Goal: Task Accomplishment & Management: Use online tool/utility

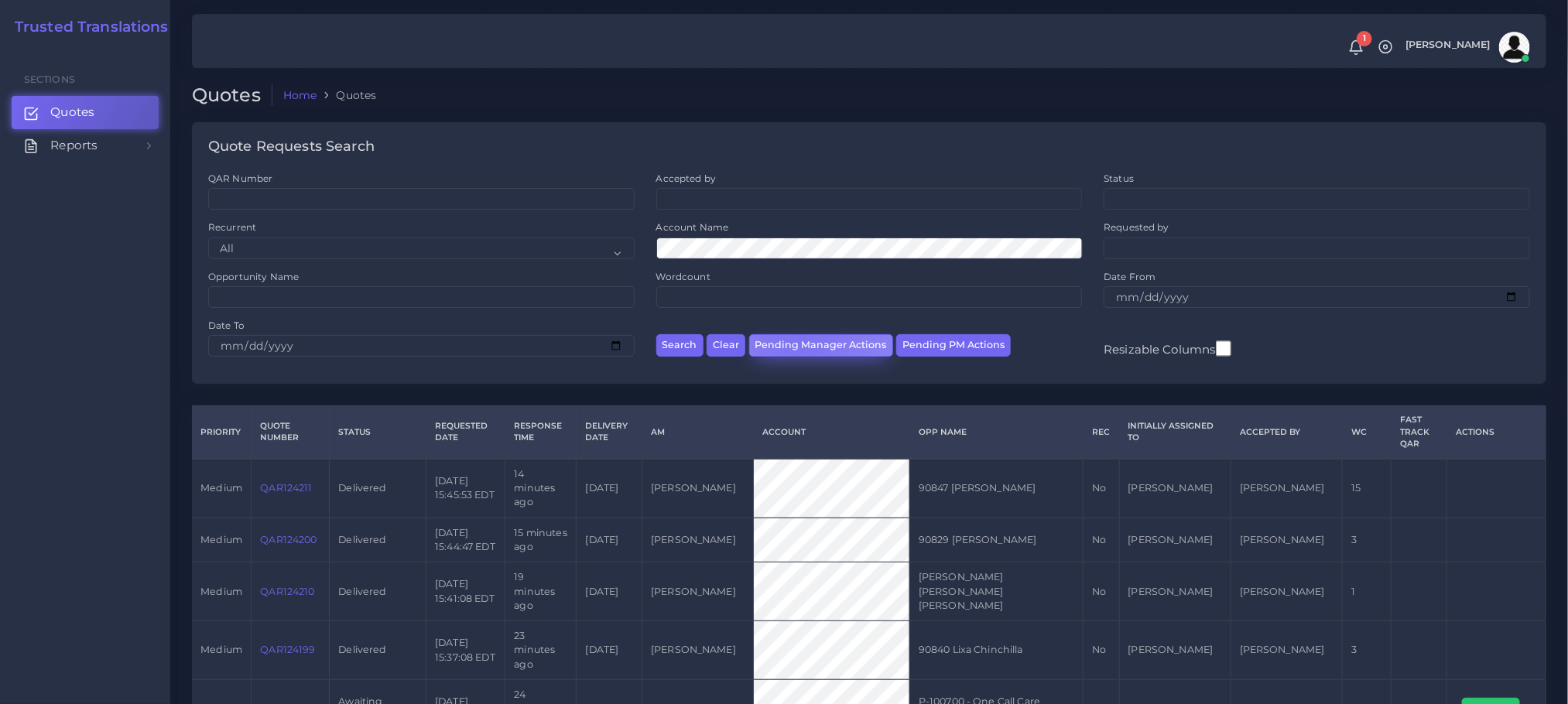
click at [802, 342] on button "Pending Manager Actions" at bounding box center [821, 345] width 144 height 22
select select "awaiting_manager_initial_review"
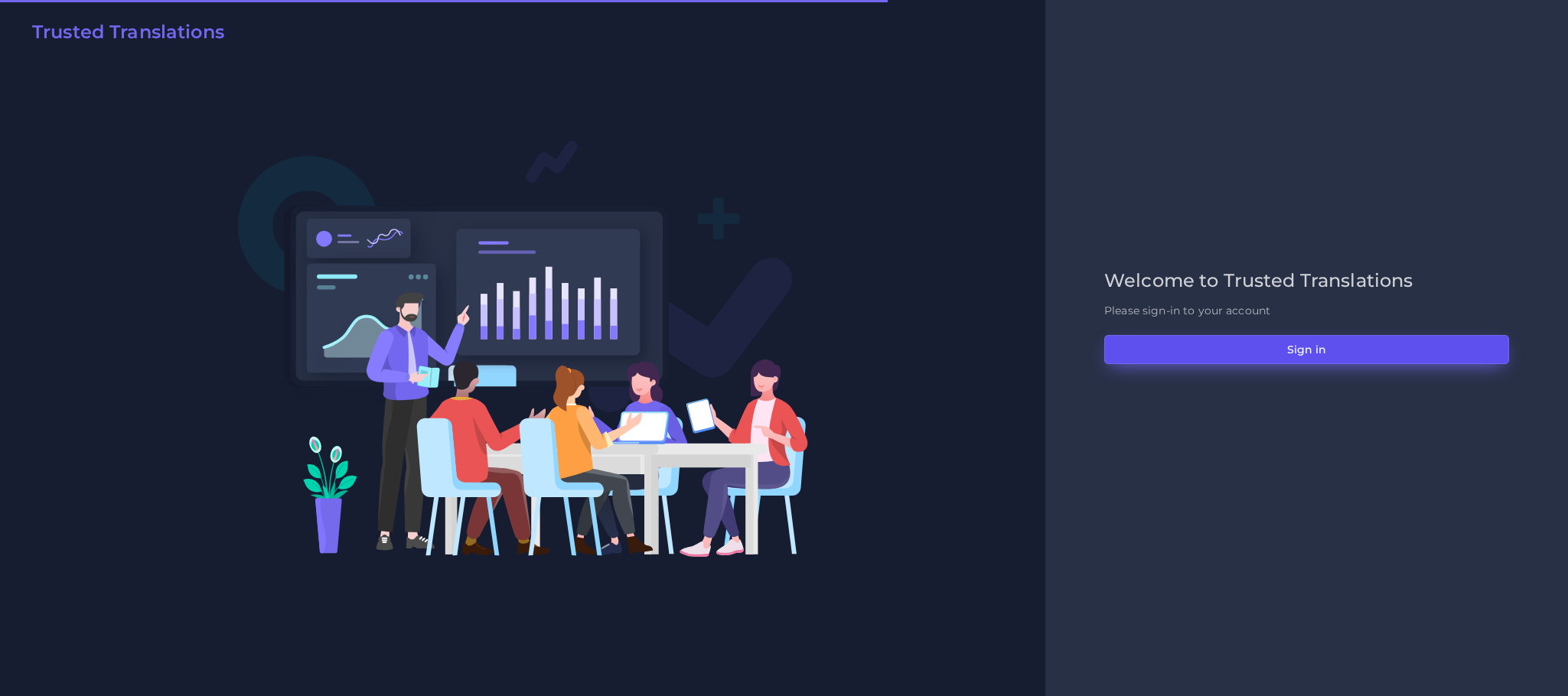
click at [1261, 337] on button "Sign in" at bounding box center [1306, 350] width 404 height 29
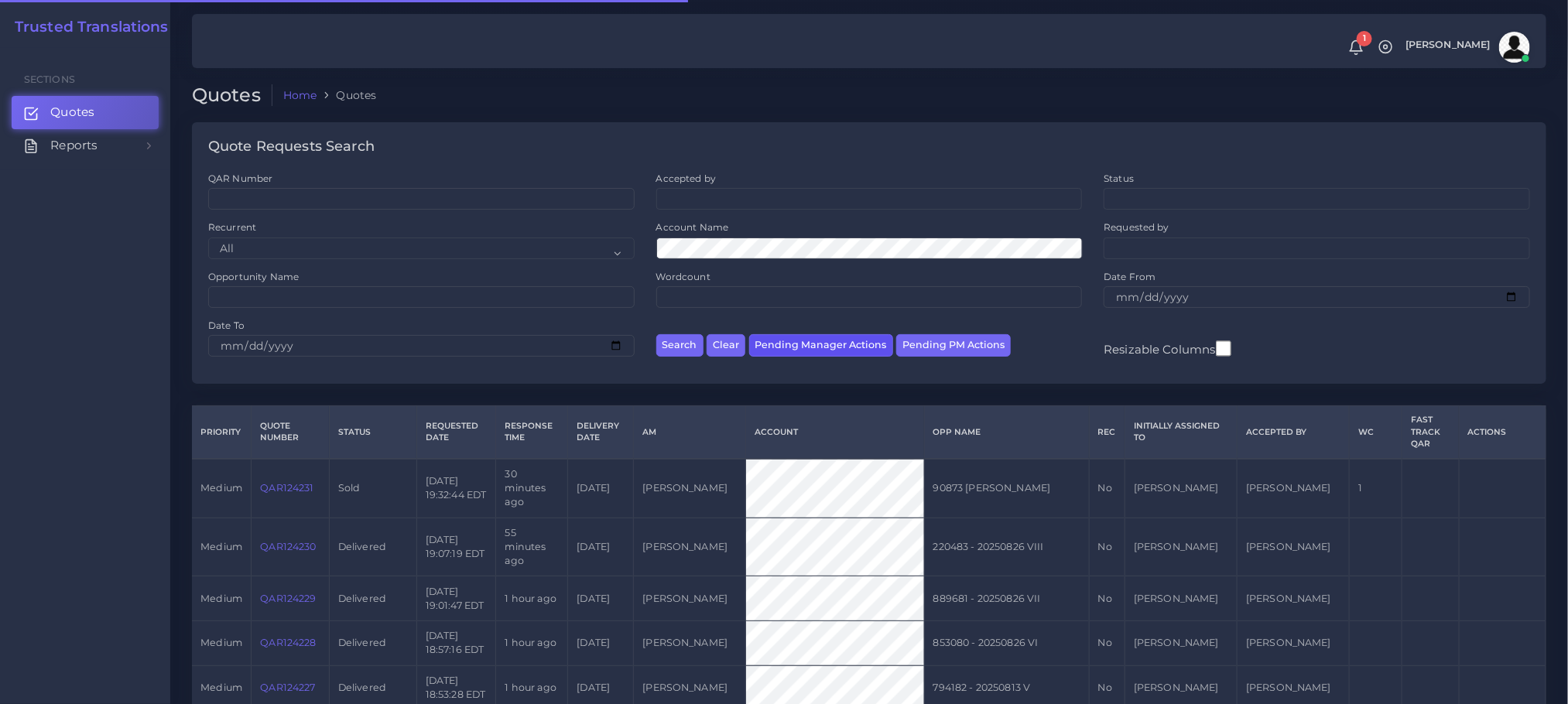
click at [807, 354] on button "Pending Manager Actions" at bounding box center [821, 345] width 144 height 22
select select "awaiting_manager_initial_review"
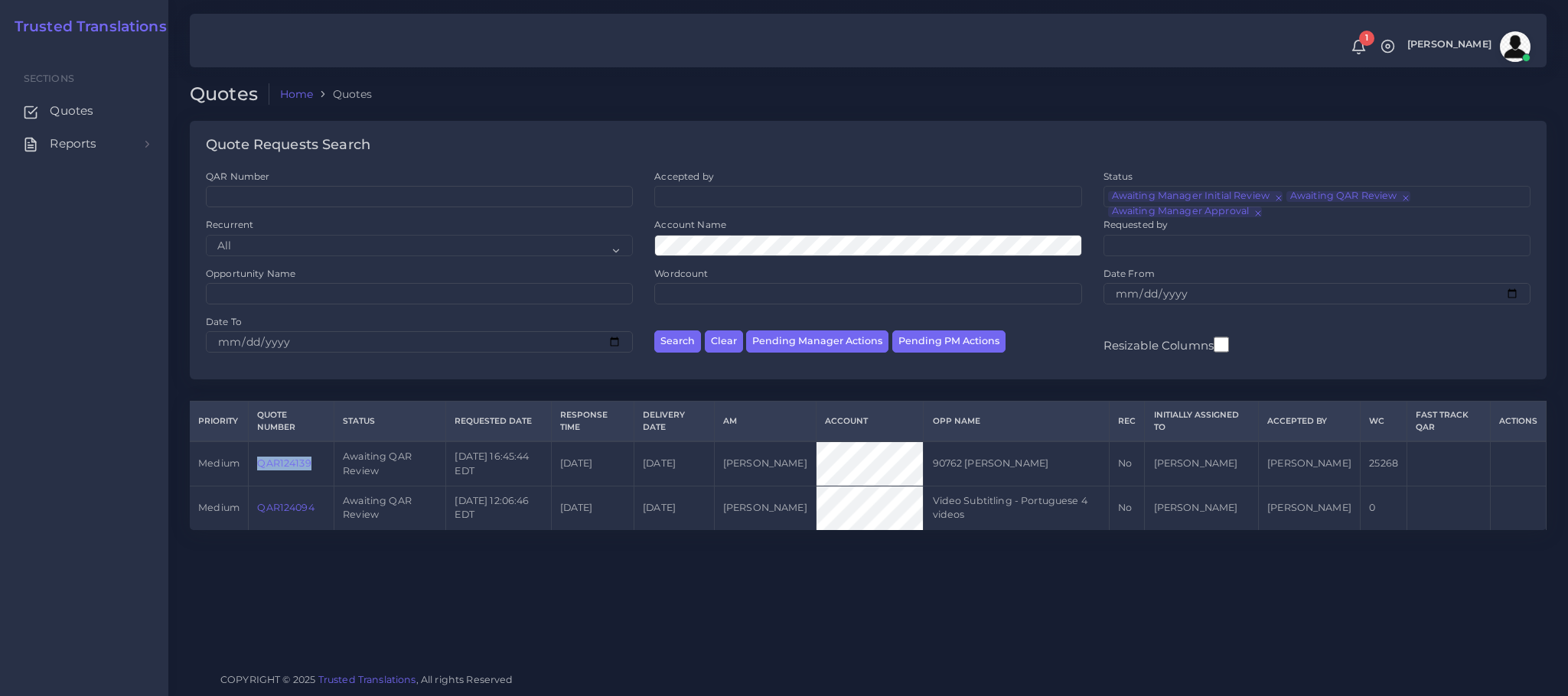
drag, startPoint x: 322, startPoint y: 473, endPoint x: 258, endPoint y: 466, distance: 64.4
click at [258, 466] on td "QAR124139" at bounding box center [292, 464] width 86 height 44
copy link "QAR124139"
click at [281, 466] on link "QAR124139" at bounding box center [284, 464] width 54 height 11
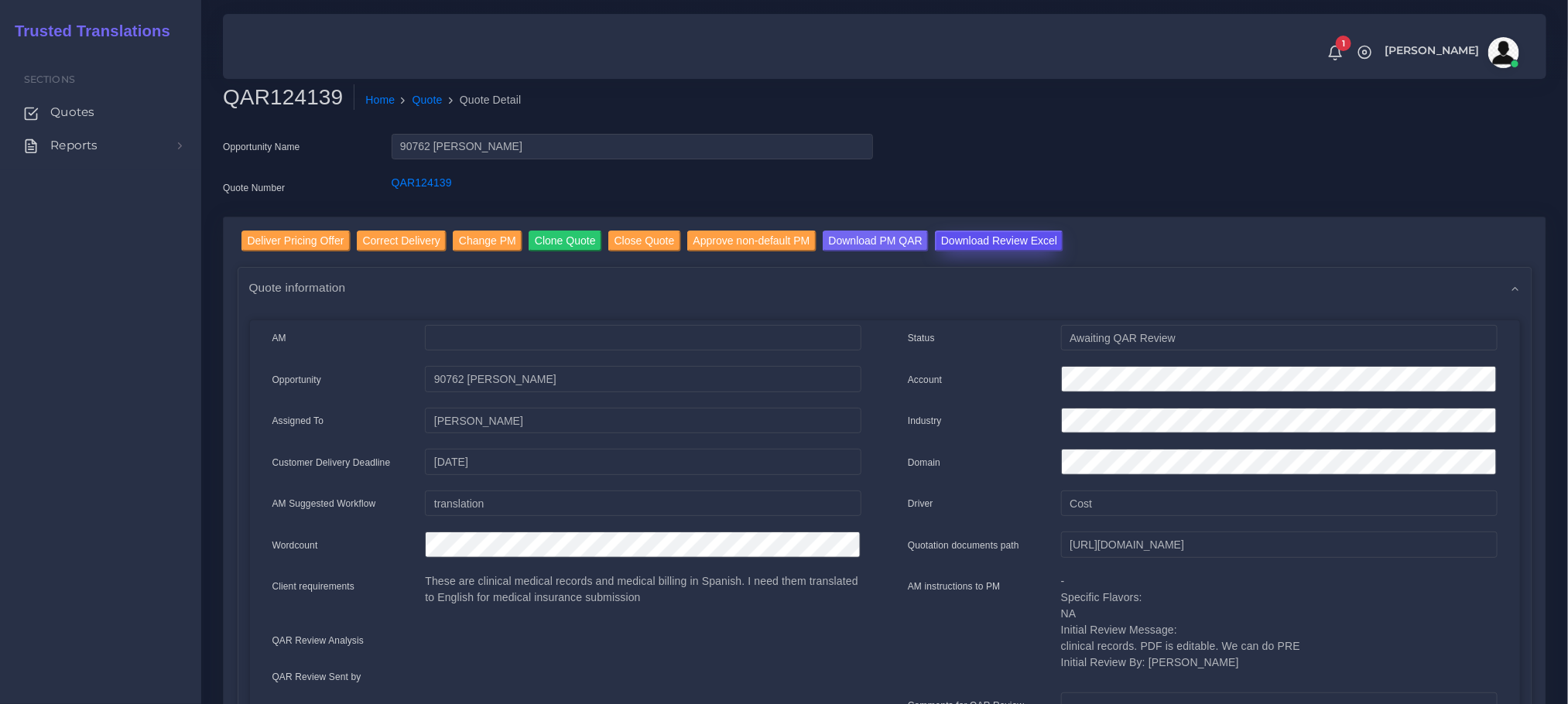
click at [960, 242] on input "Download Review Excel" at bounding box center [999, 241] width 129 height 21
click at [312, 246] on input "Deliver Pricing Offer" at bounding box center [296, 241] width 109 height 21
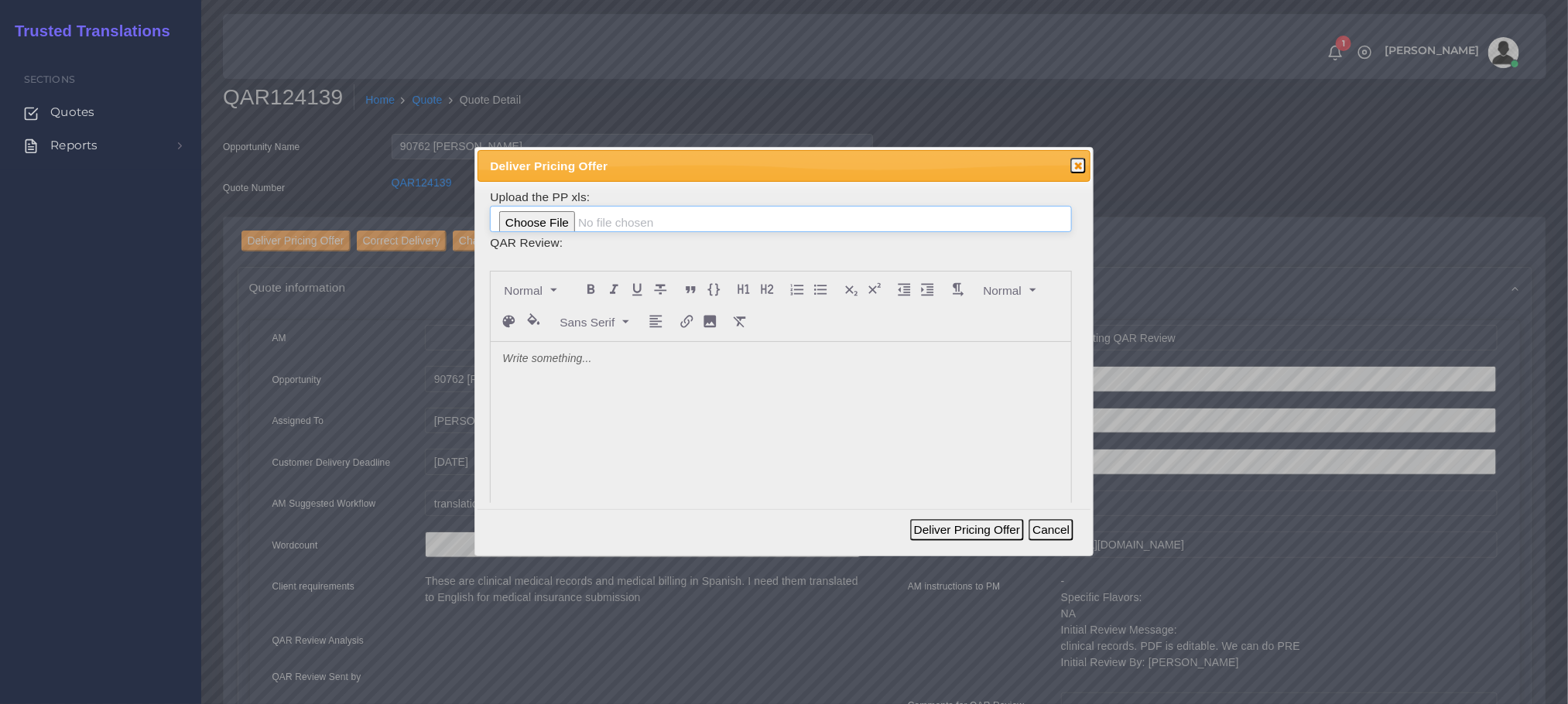
click at [553, 215] on input "file" at bounding box center [781, 219] width 581 height 26
type input "C:\fakepath\PP_Michael_Auci_124139.xlsx"
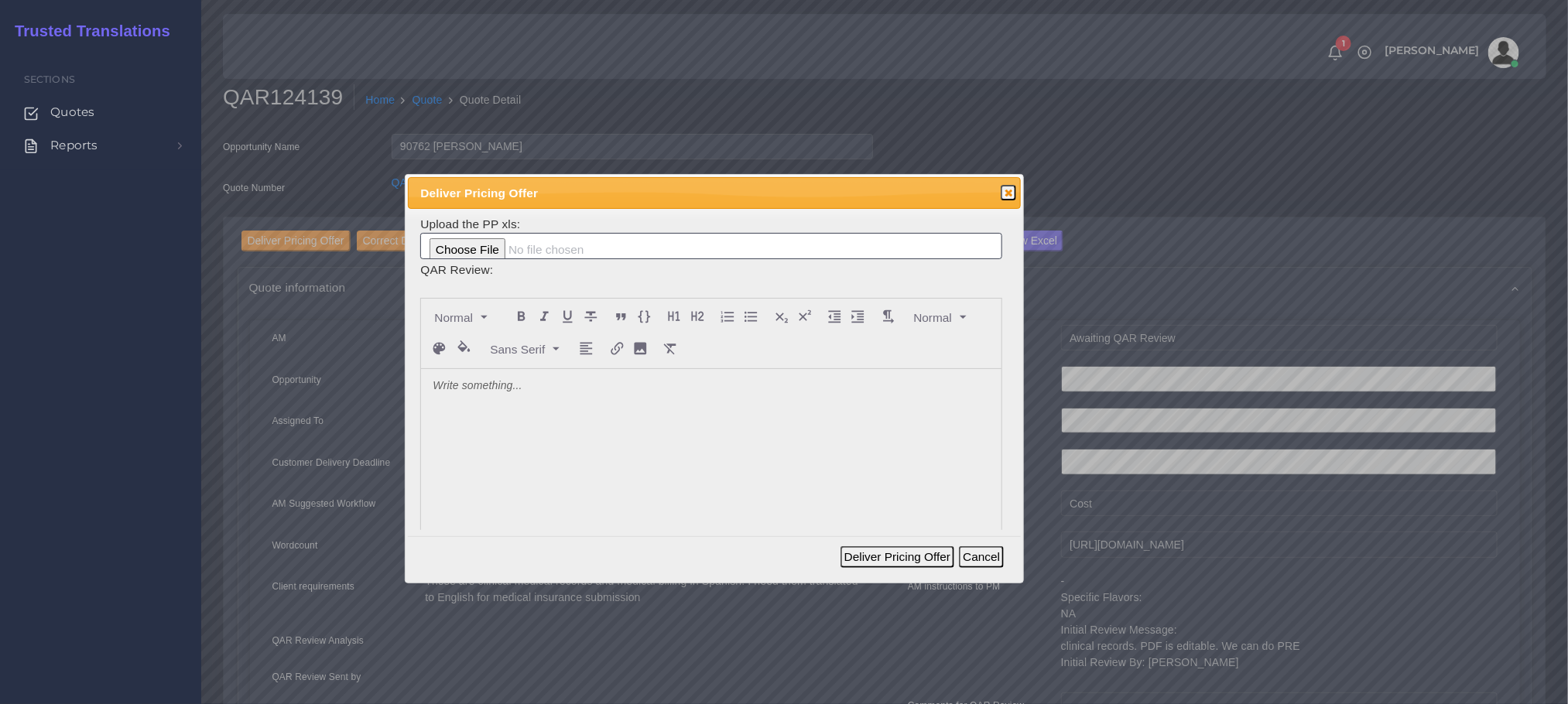
drag, startPoint x: 713, startPoint y: 168, endPoint x: 643, endPoint y: 195, distance: 75.0
click at [643, 195] on span "Deliver Pricing Offer" at bounding box center [685, 192] width 529 height 17
click at [522, 407] on div at bounding box center [710, 484] width 579 height 231
click at [905, 562] on button "Deliver Pricing Offer" at bounding box center [898, 557] width 114 height 21
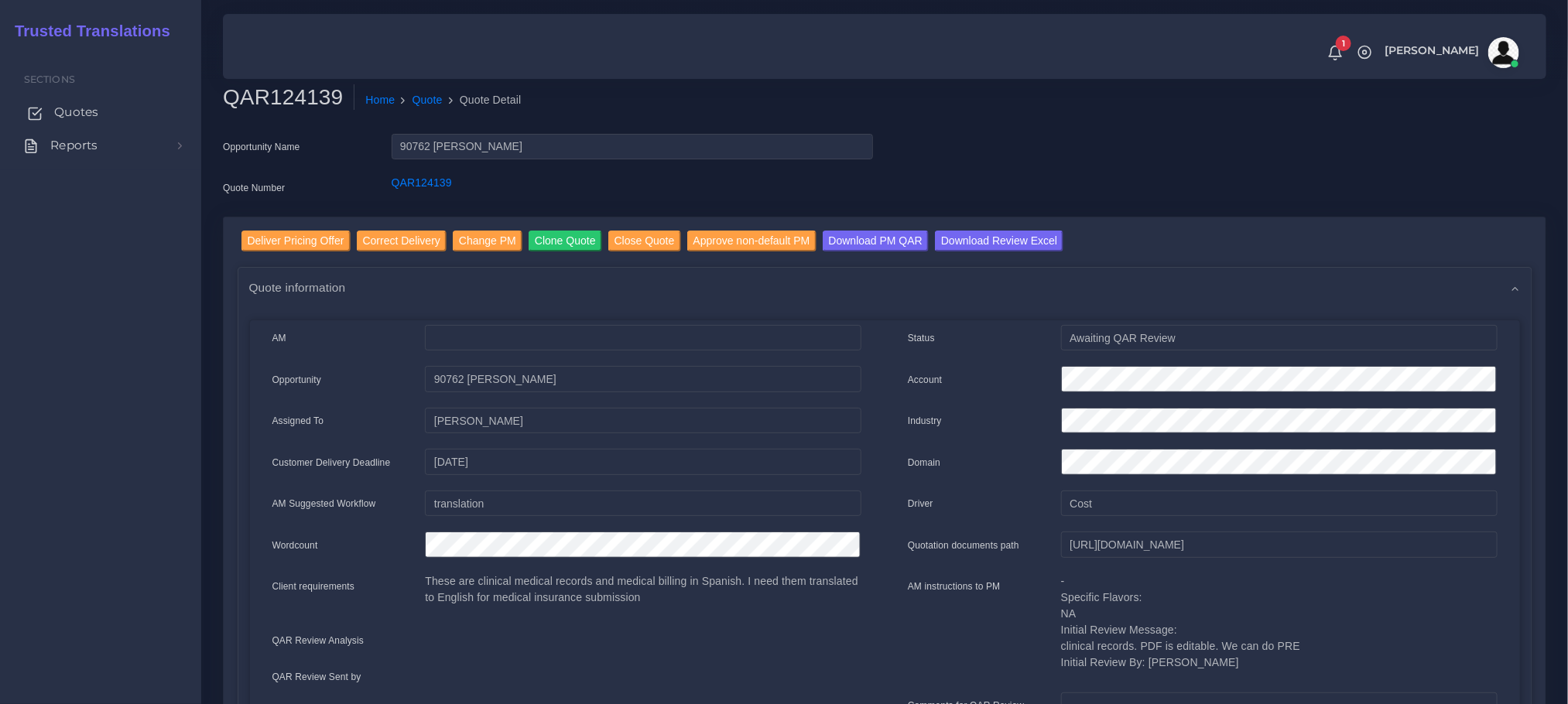
click at [81, 110] on span "Quotes" at bounding box center [76, 112] width 44 height 17
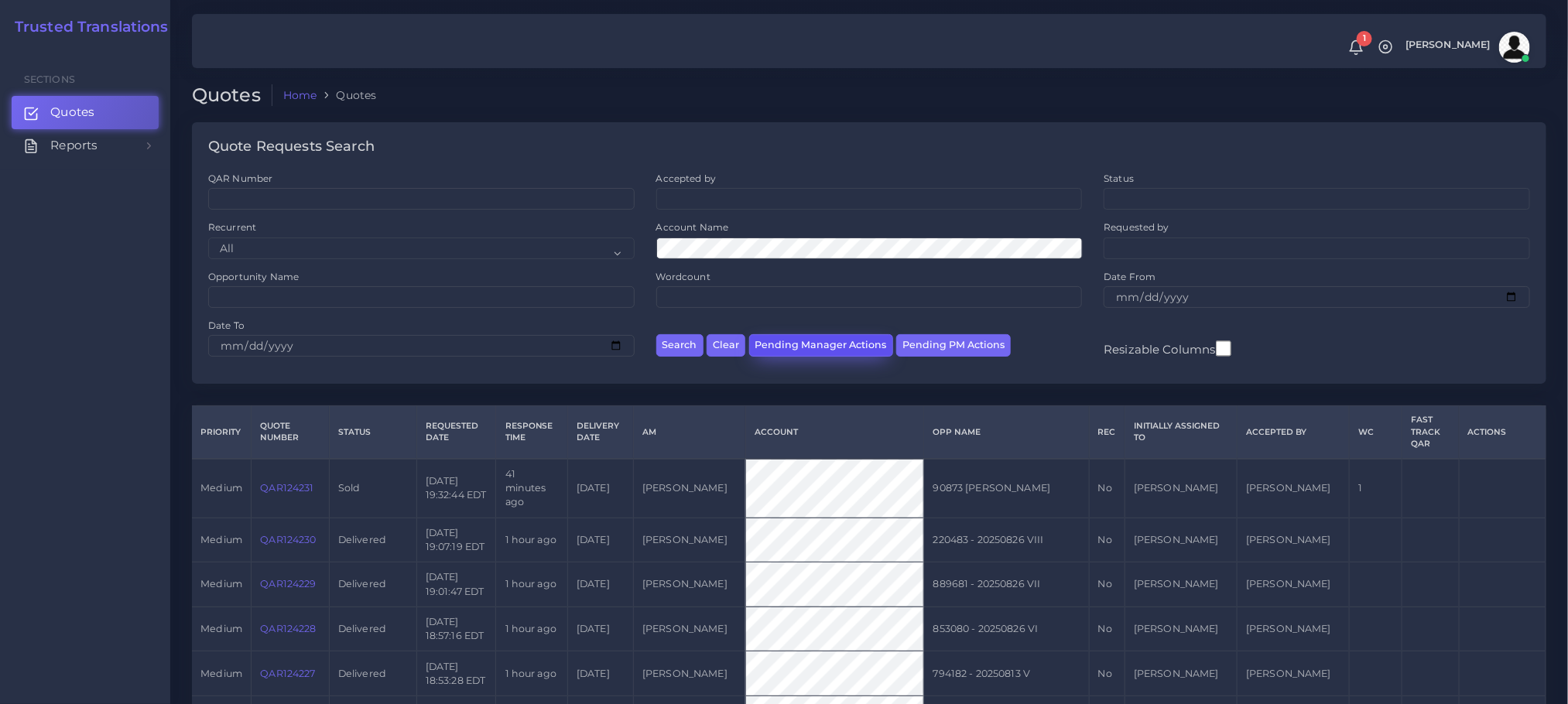
click at [818, 351] on button "Pending Manager Actions" at bounding box center [821, 345] width 144 height 22
select select "awaiting_manager_initial_review"
